Goal: Information Seeking & Learning: Learn about a topic

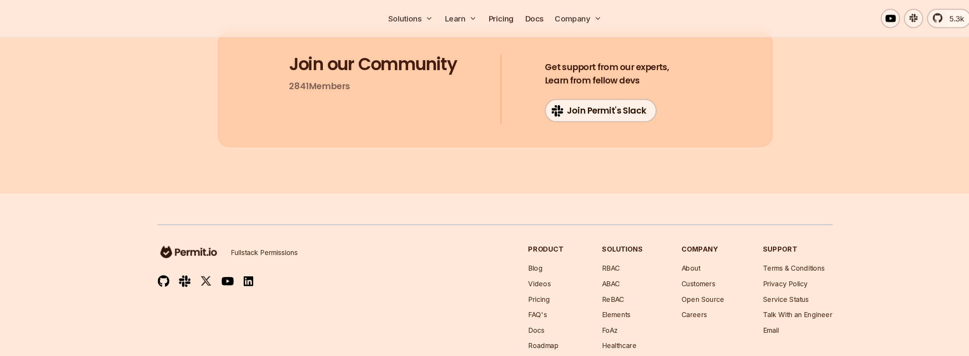
scroll to position [13567, 0]
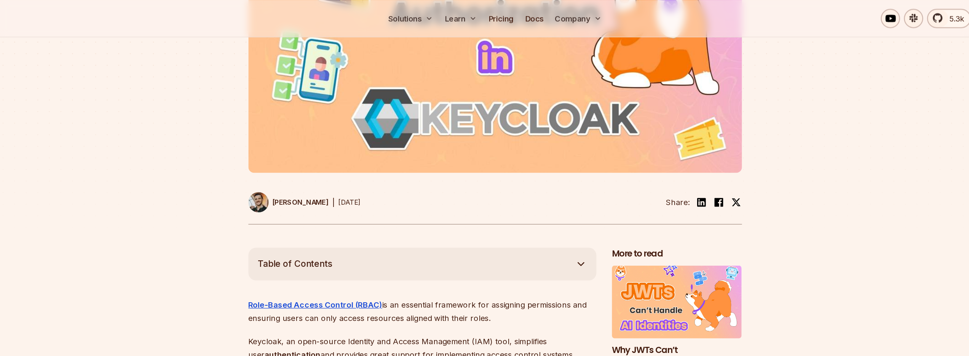
scroll to position [0, 0]
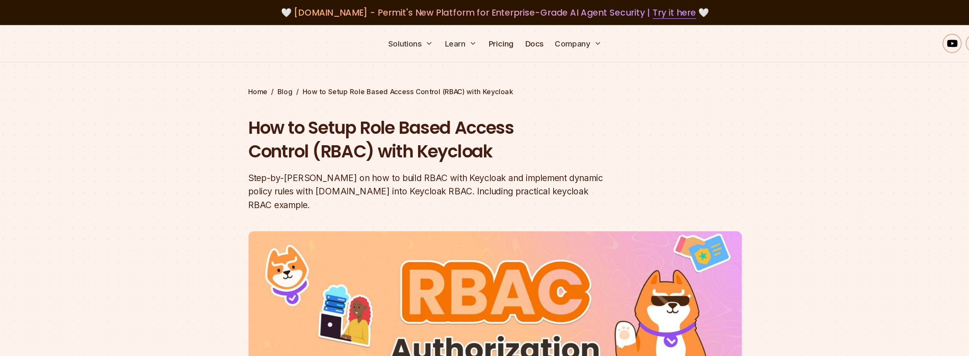
click at [557, 118] on h1 "How to Setup Role Based Access Control (RBAC) with Keycloak" at bounding box center [436, 110] width 292 height 38
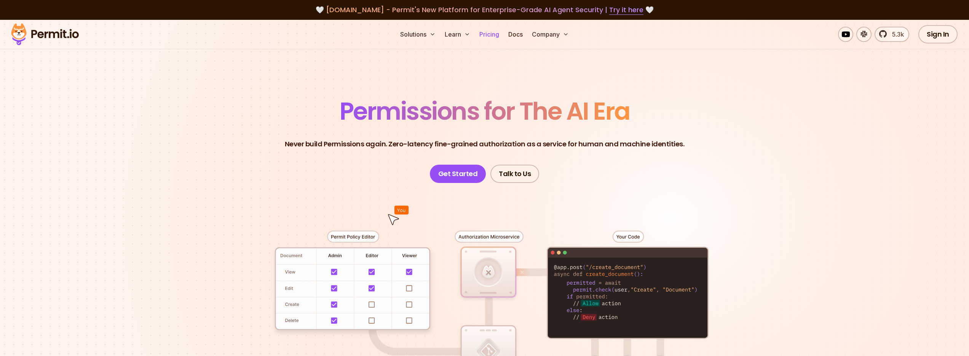
click at [486, 35] on link "Pricing" at bounding box center [489, 34] width 26 height 15
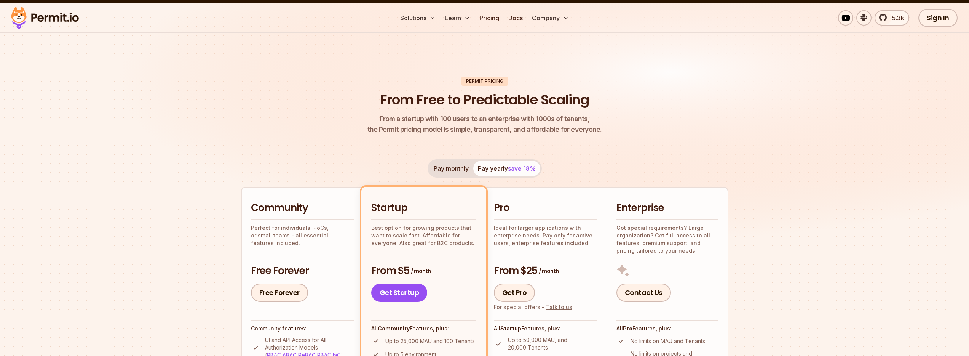
scroll to position [225, 0]
